Goal: Transaction & Acquisition: Obtain resource

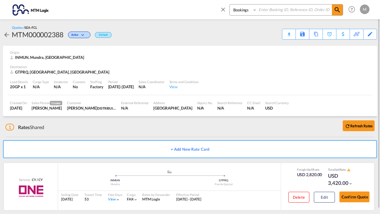
click at [255, 10] on select "Bookings Quotes Enquiries" at bounding box center [244, 10] width 29 height 11
select select "Quotes"
click at [264, 11] on input at bounding box center [294, 10] width 75 height 11
type input "MTM000002331"
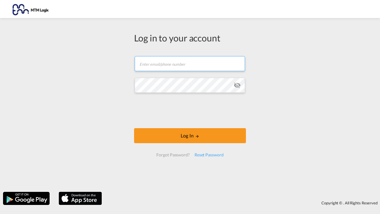
type input "[PERSON_NAME][EMAIL_ADDRESS][DOMAIN_NAME]"
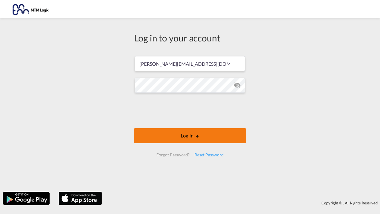
click at [201, 137] on button "Log In" at bounding box center [190, 135] width 112 height 15
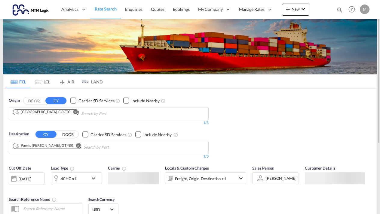
click at [339, 8] on md-icon "icon-magnify" at bounding box center [339, 10] width 7 height 7
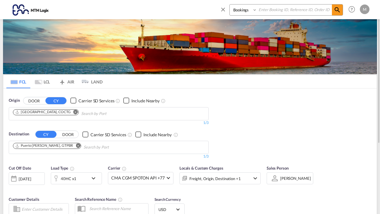
select select "Quotes"
click at [270, 10] on input at bounding box center [294, 10] width 75 height 11
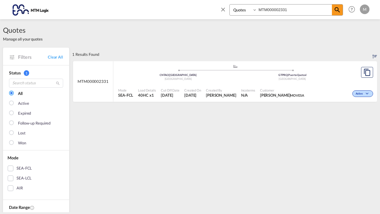
click at [331, 83] on div ".a{fill:#aaa8ad;} .a{fill:#aaa8ad;} [GEOGRAPHIC_DATA] | Qingdao China GTPRQ | […" at bounding box center [235, 74] width 234 height 20
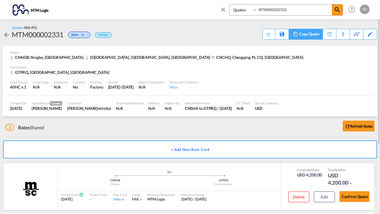
click at [315, 34] on div "Copy Quote" at bounding box center [309, 34] width 20 height 10
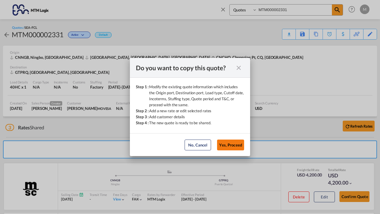
click at [234, 145] on button "Yes, Proceed" at bounding box center [230, 145] width 27 height 11
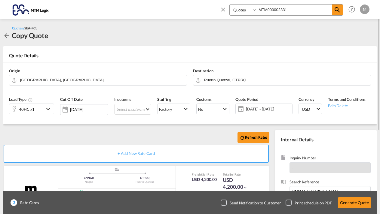
click at [286, 109] on span "[DATE] - [DATE]" at bounding box center [268, 108] width 45 height 5
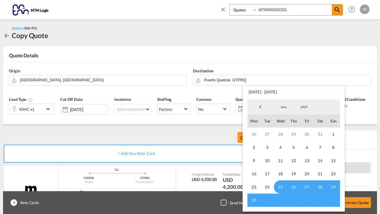
click at [255, 53] on md-backdrop at bounding box center [190, 107] width 380 height 214
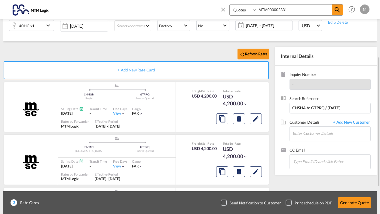
scroll to position [87, 0]
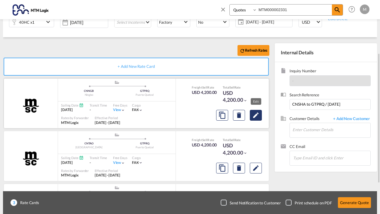
click at [258, 114] on md-icon "Edit" at bounding box center [255, 115] width 7 height 7
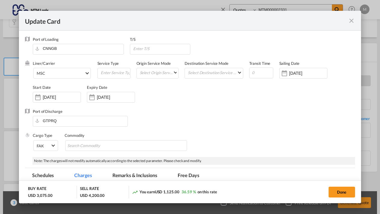
scroll to position [0, 0]
click at [352, 21] on md-icon "icon-close fg-AAA8AD m-0 pointer" at bounding box center [351, 20] width 7 height 7
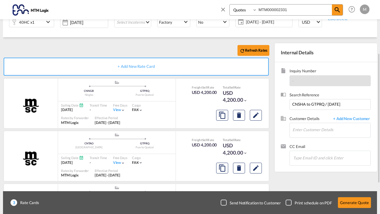
click at [290, 11] on input "MTM000002331" at bounding box center [294, 10] width 75 height 11
type input "MTM000002332"
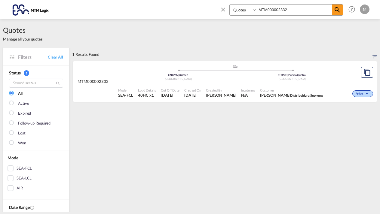
click at [337, 81] on div ".a{fill:#aaa8ad;} .a{fill:#aaa8ad;} CNXMN | Xiamen China GTPRQ | [GEOGRAPHIC_DA…" at bounding box center [235, 73] width 234 height 18
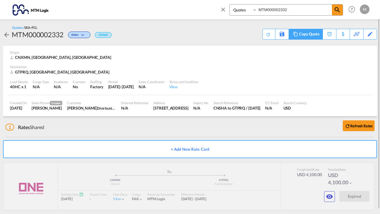
click at [317, 35] on div "Copy Quote" at bounding box center [309, 34] width 20 height 10
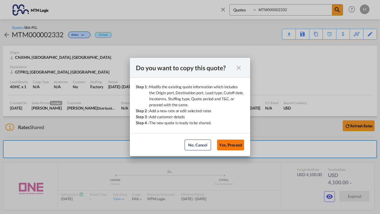
click at [232, 149] on button "Yes, Proceed" at bounding box center [230, 145] width 27 height 11
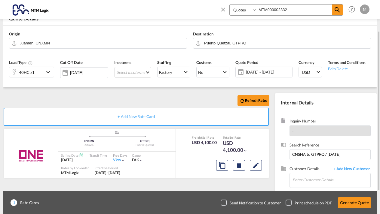
scroll to position [39, 0]
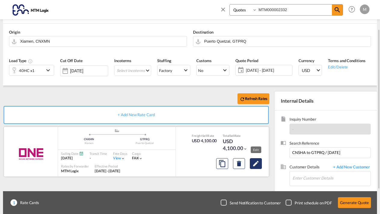
click at [255, 165] on md-icon "Edit" at bounding box center [255, 163] width 7 height 7
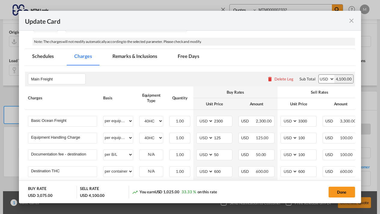
scroll to position [121, 0]
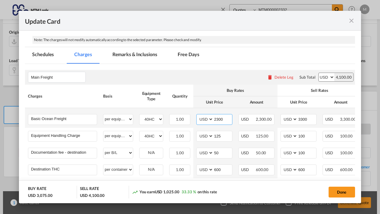
click at [230, 119] on input "2300" at bounding box center [222, 119] width 19 height 9
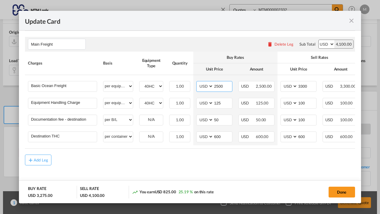
scroll to position [155, 0]
type input "2500"
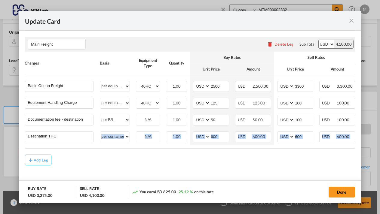
drag, startPoint x: 297, startPoint y: 147, endPoint x: 356, endPoint y: 151, distance: 59.7
click at [356, 151] on md-dialog-content "Port of Loading CNXMN T/S Liner/Carrier ONE 2HM LOGISTICS D.O.O AAXL GLOBAL SHI…" at bounding box center [190, 117] width 342 height 173
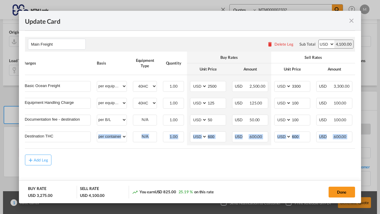
click at [309, 167] on md-content "Main Freight Please enter leg name Leg Name Already Exists Delete Leg Sub Total…" at bounding box center [190, 110] width 330 height 158
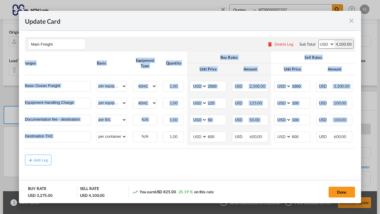
drag, startPoint x: 313, startPoint y: 147, endPoint x: 343, endPoint y: 148, distance: 29.5
click at [343, 148] on div "Charges Basis Equipment Type Quantity Buy Rates Sell Rates Comments Action Unit…" at bounding box center [190, 100] width 330 height 97
click at [317, 164] on div "Add Leg" at bounding box center [190, 160] width 330 height 11
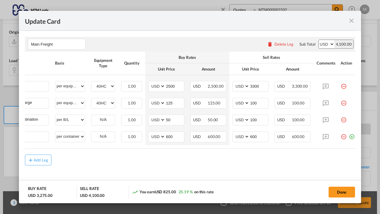
scroll to position [0, 51]
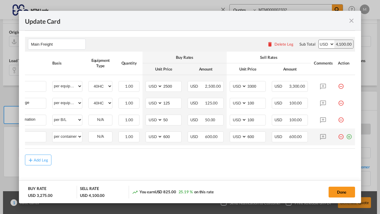
click at [350, 134] on md-icon "icon-plus-circle-outline green-400-fg" at bounding box center [349, 135] width 6 height 6
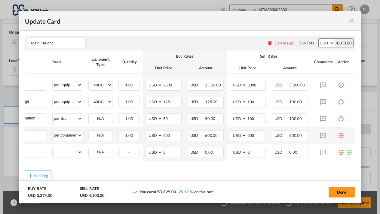
scroll to position [0, 0]
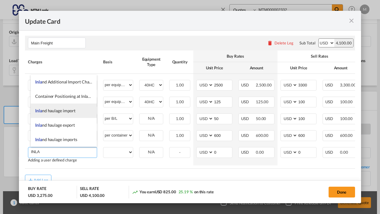
click at [62, 112] on span "Inla nd haulage import" at bounding box center [55, 110] width 40 height 5
type input "Inland haulage import"
select select "per equipment"
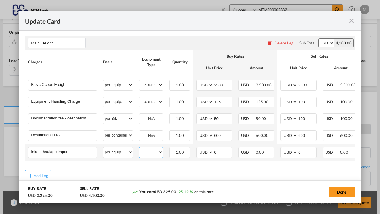
click at [159, 152] on select "40HC" at bounding box center [151, 153] width 23 height 8
select select "40HC"
click at [306, 152] on input "0" at bounding box center [307, 152] width 19 height 9
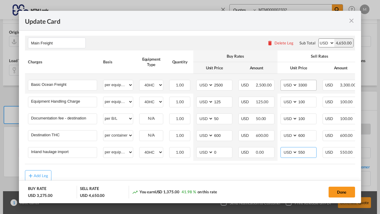
type input "550"
click at [311, 84] on input "3300" at bounding box center [307, 84] width 19 height 9
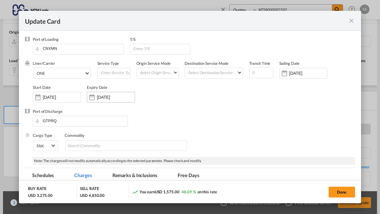
type input "3500"
click at [126, 97] on input "[DATE]" at bounding box center [116, 97] width 38 height 5
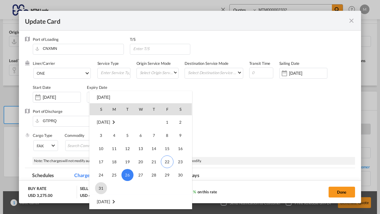
click at [99, 188] on span "31" at bounding box center [101, 189] width 12 height 12
type input "[DATE]"
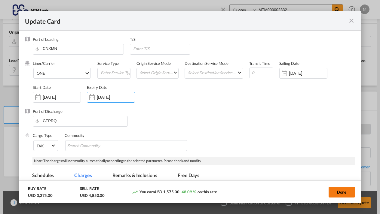
click at [342, 193] on button "Done" at bounding box center [342, 192] width 26 height 11
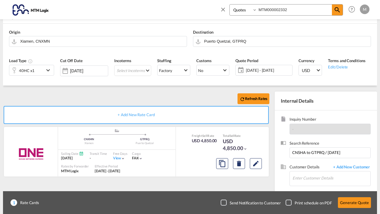
type input "[DATE]"
click at [342, 193] on div "1 Rate Cards Send Notification to Customer Print schedule on PDF Generate Quote" at bounding box center [190, 203] width 374 height 23
click at [257, 163] on md-icon "Edit" at bounding box center [255, 163] width 7 height 7
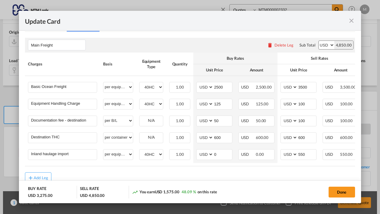
scroll to position [153, 0]
click at [311, 89] on input "3500" at bounding box center [307, 86] width 19 height 9
type input "3"
type input "4"
type input "3500"
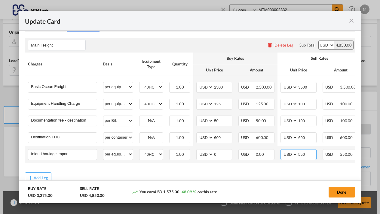
click at [311, 155] on input "550" at bounding box center [307, 154] width 19 height 9
type input "5"
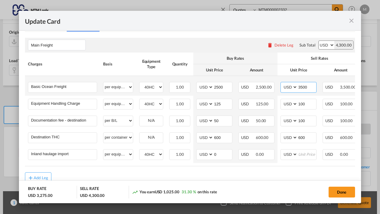
click at [312, 85] on input "3500" at bounding box center [307, 86] width 19 height 9
type input "3250"
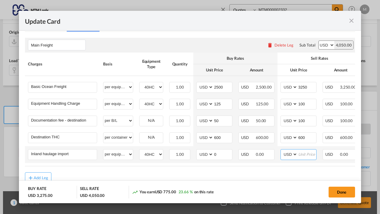
click at [309, 153] on input "Update Card Port ..." at bounding box center [307, 154] width 19 height 9
type input "550"
click at [340, 192] on button "Done" at bounding box center [342, 192] width 26 height 11
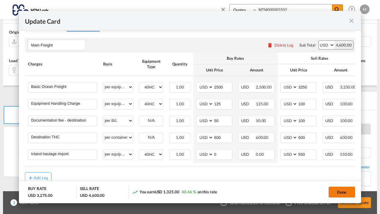
type input "[DATE]"
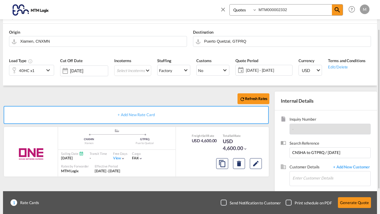
scroll to position [40, 0]
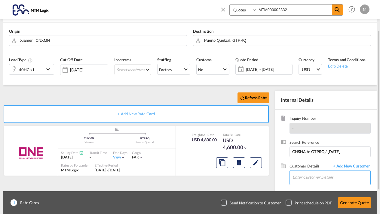
click at [307, 178] on input "Enter Customer Details" at bounding box center [332, 178] width 78 height 14
type input "i"
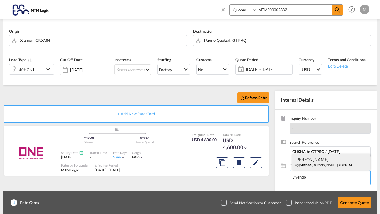
click at [309, 163] on div "[PERSON_NAME] ag@ vivendo .[DOMAIN_NAME] | VIVENDO" at bounding box center [331, 162] width 78 height 16
type input "VIVENDO, [PERSON_NAME], [EMAIL_ADDRESS][DOMAIN_NAME]"
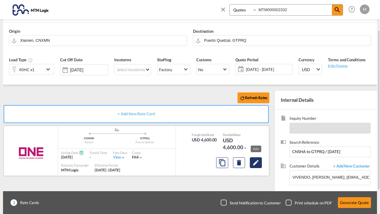
click at [255, 162] on md-icon "Edit" at bounding box center [255, 162] width 7 height 7
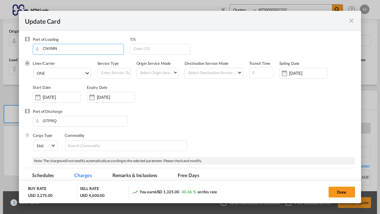
click at [66, 50] on input "CNXMN" at bounding box center [80, 48] width 88 height 9
type input "C"
type input "h"
click at [48, 57] on div "Shunde Pt" at bounding box center [91, 59] width 106 height 5
type input "Shunde Pt, CNSUD"
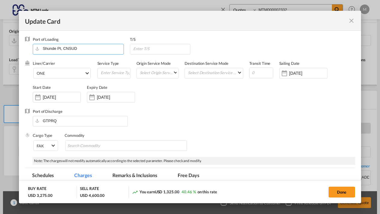
scroll to position [0, 0]
click at [173, 72] on md-select "Select Origin Service Mode SD [GEOGRAPHIC_DATA]" at bounding box center [158, 72] width 39 height 8
click at [155, 74] on md-option "SD" at bounding box center [159, 72] width 49 height 14
click at [176, 72] on span "Select Origin Service Mode: SD" at bounding box center [174, 71] width 3 height 3
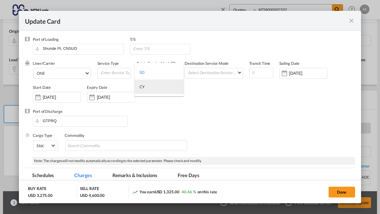
click at [150, 87] on md-option "CY" at bounding box center [159, 87] width 49 height 14
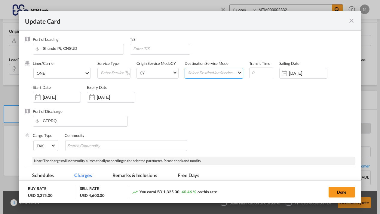
click at [237, 72] on md-select "Select Destination Service Mode SD [GEOGRAPHIC_DATA]" at bounding box center [214, 72] width 55 height 8
click at [197, 74] on md-option "SD" at bounding box center [215, 72] width 65 height 14
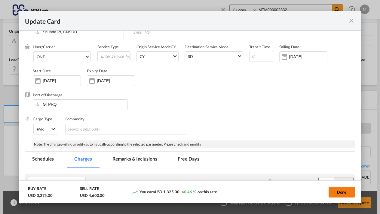
click at [344, 193] on button "Done" at bounding box center [342, 192] width 26 height 11
type input "[DATE]"
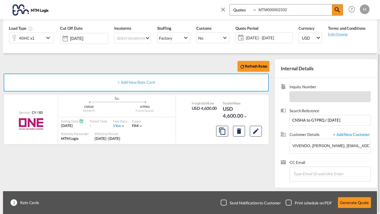
scroll to position [0, 0]
click at [348, 203] on button "Generate Quote" at bounding box center [354, 203] width 33 height 11
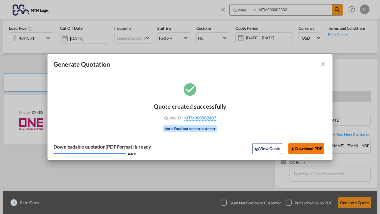
click at [307, 149] on button "Download PDF" at bounding box center [306, 148] width 36 height 11
click at [268, 148] on button "View Quote" at bounding box center [267, 148] width 30 height 11
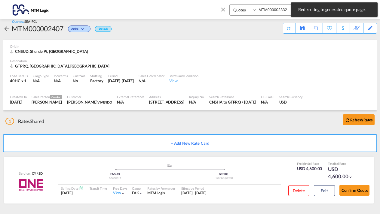
scroll to position [5, 0]
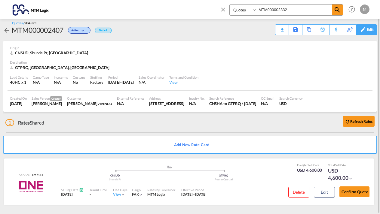
click at [369, 30] on div "Edit" at bounding box center [370, 30] width 7 height 10
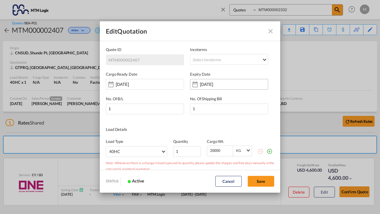
click at [234, 84] on input "[DATE]" at bounding box center [219, 84] width 38 height 5
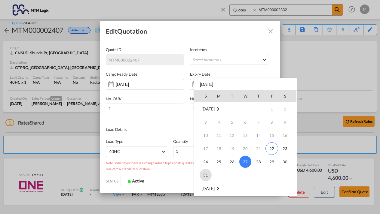
click at [206, 174] on span "31" at bounding box center [206, 175] width 12 height 12
type input "[DATE]"
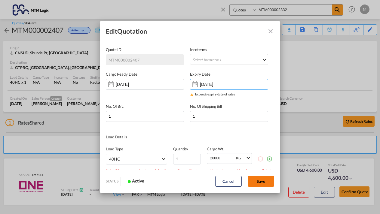
click at [265, 181] on button "Save" at bounding box center [261, 181] width 26 height 11
type input "[DATE]"
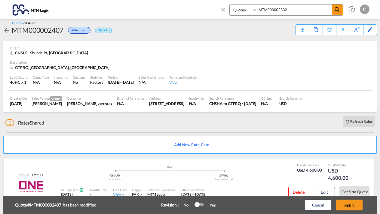
scroll to position [0, 0]
click at [348, 204] on button "Apply" at bounding box center [349, 205] width 26 height 11
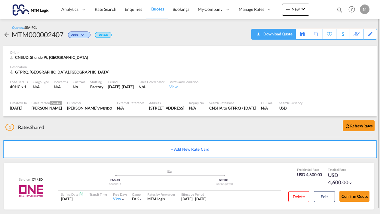
click at [287, 32] on div "Download Quote" at bounding box center [277, 34] width 31 height 10
